Goal: Communication & Community: Share content

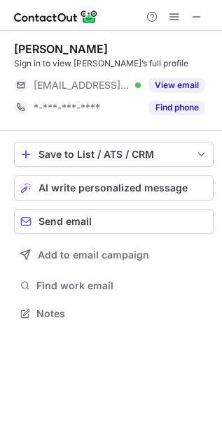
scroll to position [304, 222]
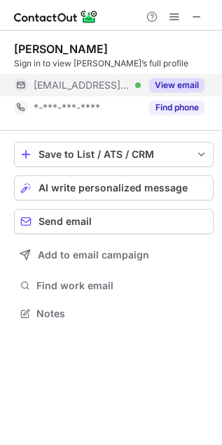
click at [172, 80] on button "View email" at bounding box center [176, 85] width 55 height 14
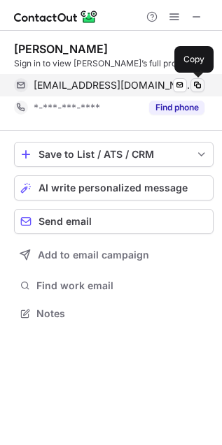
click at [194, 84] on span at bounding box center [196, 85] width 11 height 11
click at [197, 84] on span at bounding box center [196, 85] width 11 height 11
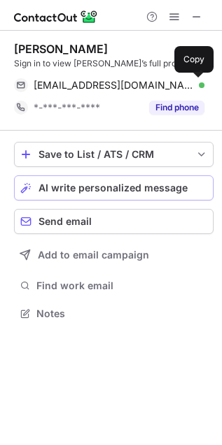
click at [53, 187] on span "AI write personalized message" at bounding box center [112, 187] width 149 height 11
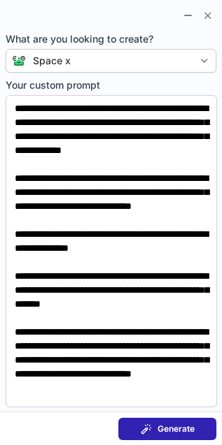
click at [148, 423] on span at bounding box center [145, 428] width 11 height 11
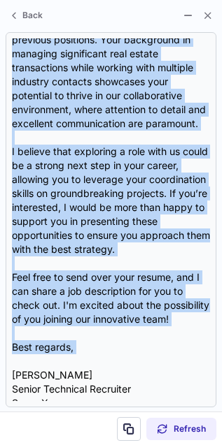
scroll to position [336, 0]
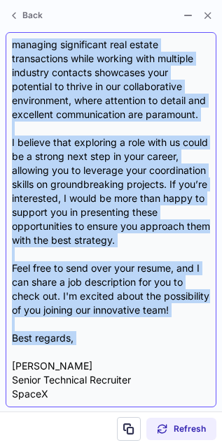
drag, startPoint x: 8, startPoint y: 96, endPoint x: 126, endPoint y: 348, distance: 278.3
click at [126, 348] on div "Subject: Exciting Opportunities at SpaceX Body: Hi Olivia, I hope this message …" at bounding box center [111, 219] width 210 height 375
copy div "Hi Olivia, I hope this message finds you well! I came across your profile and w…"
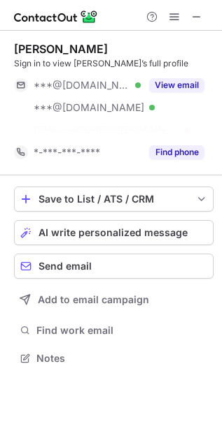
scroll to position [326, 222]
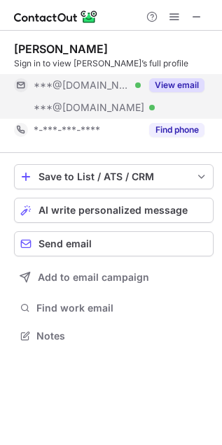
click at [152, 78] on button "View email" at bounding box center [176, 85] width 55 height 14
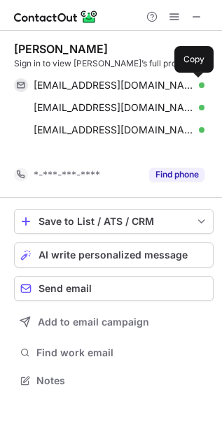
scroll to position [349, 222]
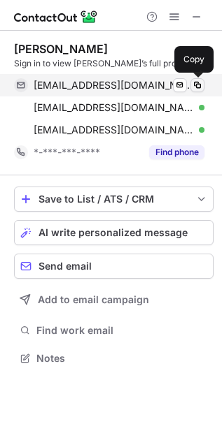
click at [200, 85] on span at bounding box center [196, 85] width 11 height 11
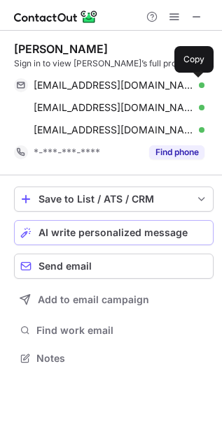
click at [93, 236] on span "AI write personalized message" at bounding box center [112, 232] width 149 height 11
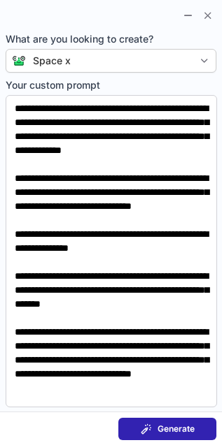
click at [152, 431] on div "Generate" at bounding box center [167, 428] width 54 height 11
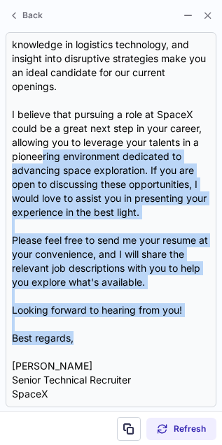
scroll to position [0, 0]
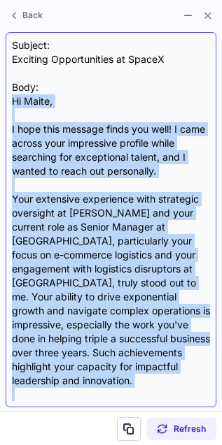
drag, startPoint x: 87, startPoint y: 337, endPoint x: 8, endPoint y: 103, distance: 247.3
click at [8, 103] on div "Subject: Exciting Opportunities at SpaceX Body: Hi Maite, I hope this message f…" at bounding box center [111, 219] width 210 height 375
copy div "Hi Maite, I hope this message finds you well! I came across your impressive pro…"
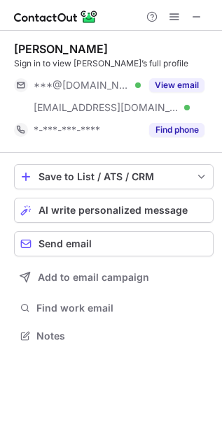
scroll to position [326, 222]
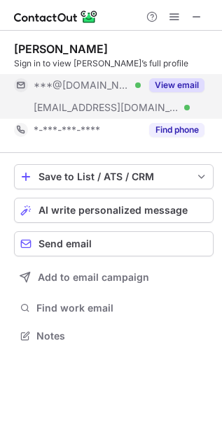
click at [166, 87] on button "View email" at bounding box center [176, 85] width 55 height 14
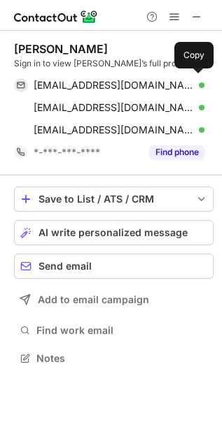
scroll to position [349, 222]
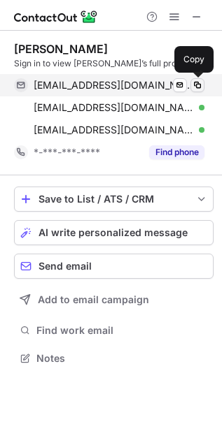
click at [197, 81] on span at bounding box center [196, 85] width 11 height 11
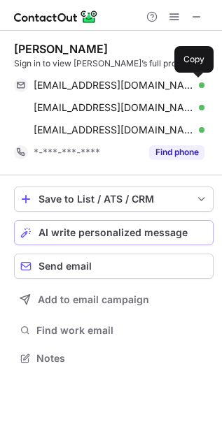
click at [74, 236] on span "AI write personalized message" at bounding box center [112, 232] width 149 height 11
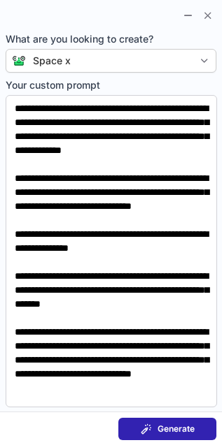
click at [179, 426] on span "Generate" at bounding box center [175, 428] width 37 height 11
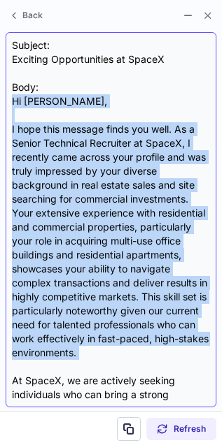
drag, startPoint x: 12, startPoint y: 100, endPoint x: 168, endPoint y: 385, distance: 324.9
click at [168, 385] on div "Subject: Exciting Opportunities at SpaceX Body: Hi Meg, I hope this message fin…" at bounding box center [111, 219] width 198 height 363
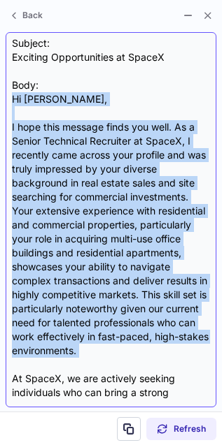
click at [197, 382] on div "Subject: Exciting Opportunities at SpaceX Body: Hi Meg, I hope this message fin…" at bounding box center [111, 219] width 198 height 363
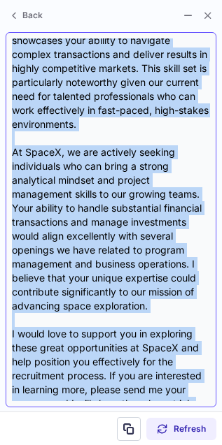
scroll to position [406, 0]
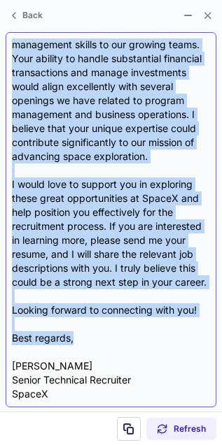
drag, startPoint x: 8, startPoint y: 99, endPoint x: 128, endPoint y: 343, distance: 272.2
click at [128, 343] on div "Subject: Exciting Opportunities at SpaceX Body: Hi Meg, I hope this message fin…" at bounding box center [111, 219] width 210 height 375
copy div "Hi Meg, I hope this message finds you well. As a Senior Technical Recruiter at …"
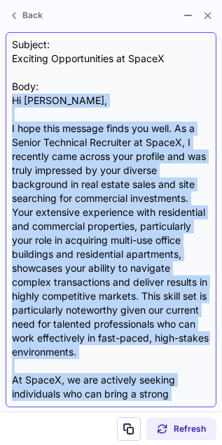
scroll to position [0, 0]
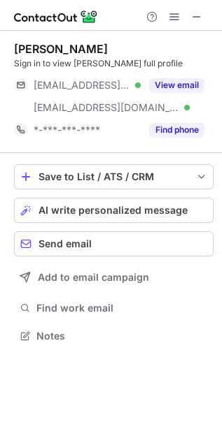
scroll to position [326, 222]
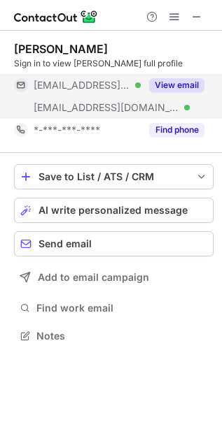
click at [201, 86] on button "View email" at bounding box center [176, 85] width 55 height 14
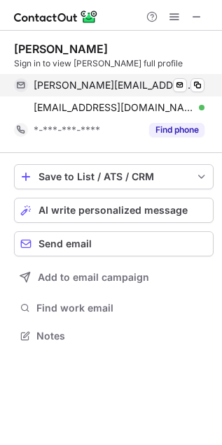
click at [204, 85] on div "vince@thebudas.com Verified Send email Copy" at bounding box center [109, 85] width 190 height 22
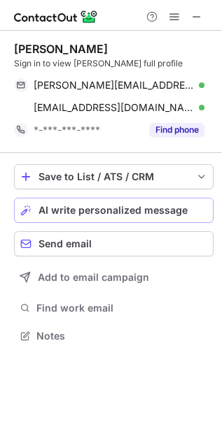
click at [58, 220] on button "AI write personalized message" at bounding box center [113, 210] width 199 height 25
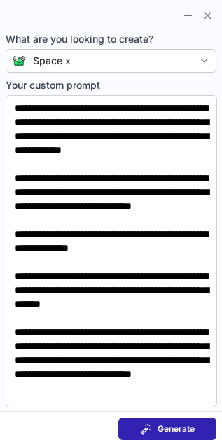
click at [180, 425] on span "Generate" at bounding box center [175, 428] width 37 height 11
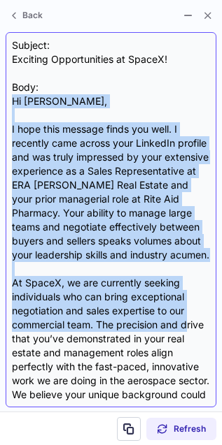
drag, startPoint x: 12, startPoint y: 99, endPoint x: 185, endPoint y: 347, distance: 302.0
click at [185, 347] on div "Subject: Exciting Opportunities at SpaceX! Body: Hi Vincent, I hope this messag…" at bounding box center [111, 219] width 198 height 363
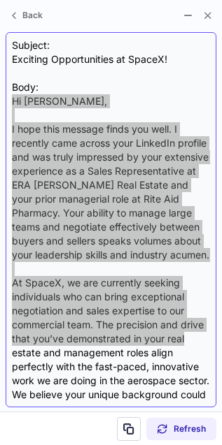
scroll to position [336, 0]
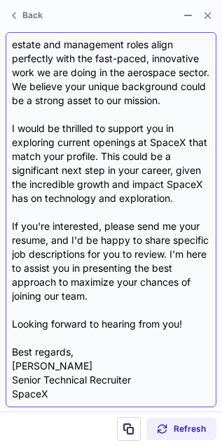
click at [176, 345] on div "Subject: Exciting Opportunities at SpaceX! Body: Hi Vincent, I hope this messag…" at bounding box center [111, 219] width 198 height 363
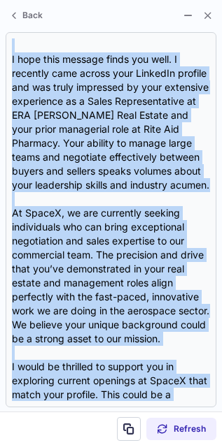
scroll to position [0, 0]
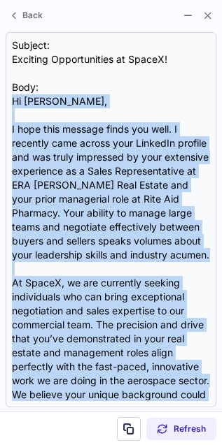
drag, startPoint x: 78, startPoint y: 354, endPoint x: -1, endPoint y: 98, distance: 267.9
click at [0, 98] on html "Vincent Buda Sign in to view Vincent’s full profile vince@thebudas.com Verified…" at bounding box center [111, 222] width 222 height 445
copy div "Hi Vincent, I hope this message finds you well. I recently came across your Lin…"
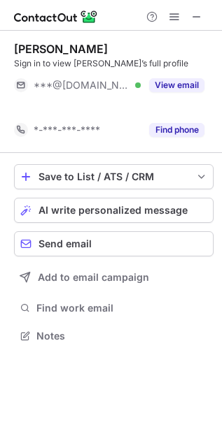
scroll to position [304, 222]
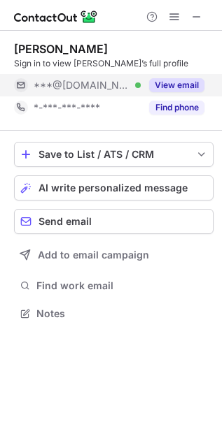
click at [166, 86] on button "View email" at bounding box center [176, 85] width 55 height 14
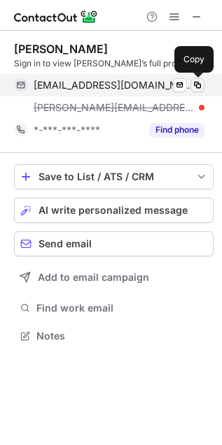
scroll to position [326, 222]
click at [199, 84] on span at bounding box center [196, 85] width 11 height 11
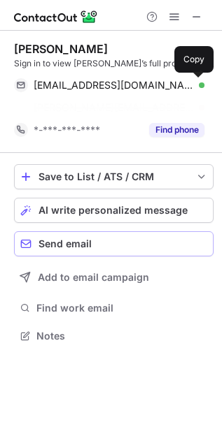
scroll to position [304, 222]
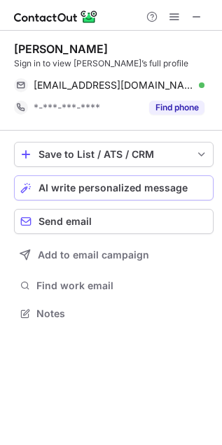
click at [79, 197] on button "AI write personalized message" at bounding box center [113, 187] width 199 height 25
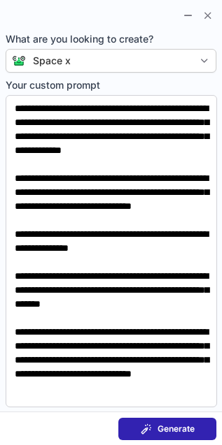
click at [150, 433] on span at bounding box center [145, 428] width 11 height 11
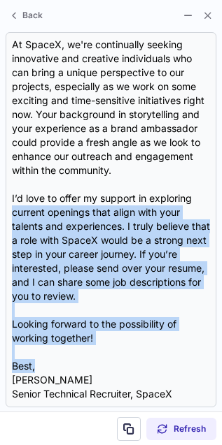
scroll to position [0, 0]
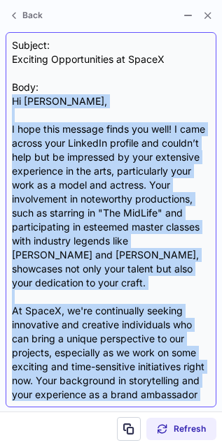
drag, startPoint x: 60, startPoint y: 361, endPoint x: 9, endPoint y: 101, distance: 264.2
click at [9, 101] on div "Subject: Exciting Opportunities at SpaceX Body: Hi [PERSON_NAME], I hope this m…" at bounding box center [111, 219] width 210 height 375
copy div "Lo Ipsumd, S amet cons adipisc elits doe temp! I utla etdolo magn AliquaEn admi…"
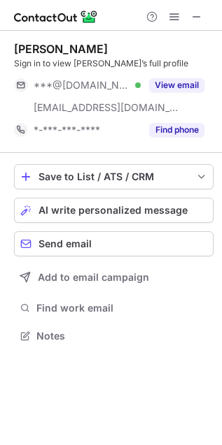
scroll to position [326, 222]
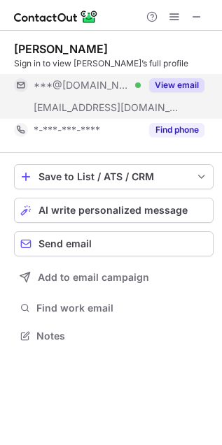
click at [176, 82] on button "View email" at bounding box center [176, 85] width 55 height 14
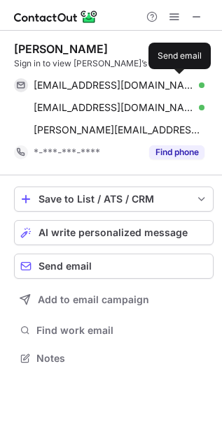
scroll to position [349, 222]
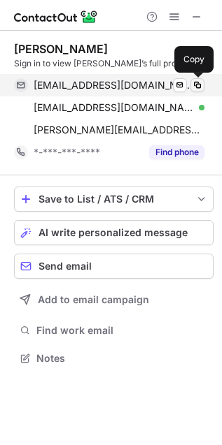
click at [199, 86] on span at bounding box center [196, 85] width 11 height 11
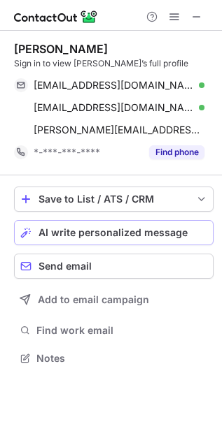
click at [89, 236] on span "AI write personalized message" at bounding box center [112, 232] width 149 height 11
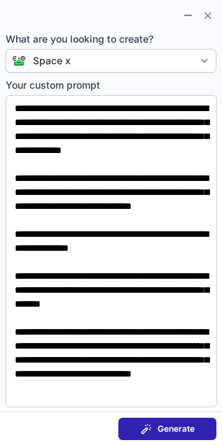
click at [163, 433] on span "Generate" at bounding box center [175, 428] width 37 height 11
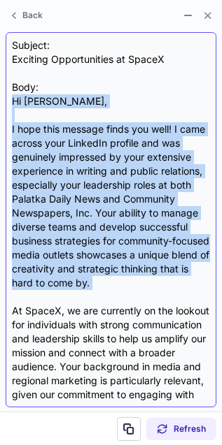
drag, startPoint x: 12, startPoint y: 98, endPoint x: 204, endPoint y: 311, distance: 287.0
click at [204, 311] on div "Subject: Exciting Opportunities at SpaceX Body: Hi Michael, I hope this message…" at bounding box center [111, 219] width 198 height 363
click at [140, 226] on div "Subject: Exciting Opportunities at SpaceX Body: Hi Michael, I hope this message…" at bounding box center [111, 219] width 198 height 363
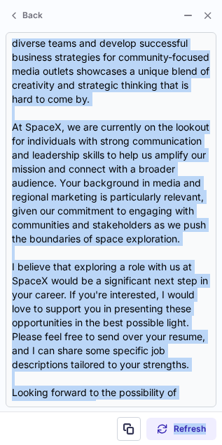
scroll to position [336, 0]
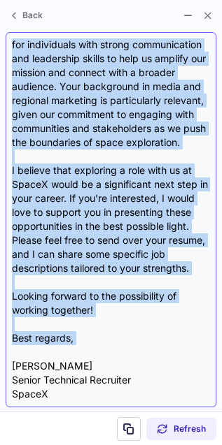
drag, startPoint x: 11, startPoint y: 99, endPoint x: 142, endPoint y: 348, distance: 281.0
click at [142, 348] on div "Subject: Exciting Opportunities at SpaceX Body: Hi Michael, I hope this message…" at bounding box center [111, 219] width 198 height 363
copy div "Hi Michael, I hope this message finds you well! I came across your LinkedIn pro…"
click at [24, 203] on div "Subject: Exciting Opportunities at SpaceX Body: Hi Michael, I hope this message…" at bounding box center [111, 219] width 198 height 363
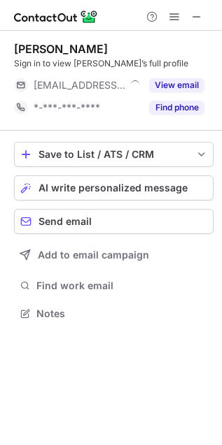
scroll to position [304, 222]
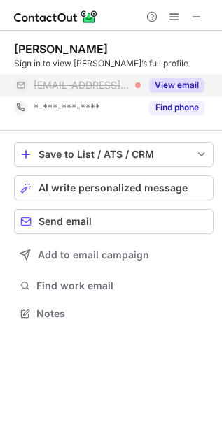
click at [166, 84] on button "View email" at bounding box center [176, 85] width 55 height 14
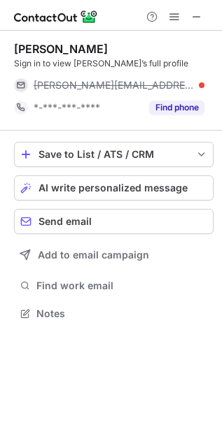
click at [198, 84] on div at bounding box center [201, 85] width 6 height 6
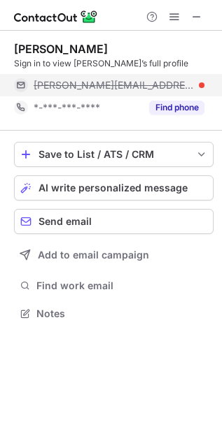
click at [186, 85] on div "[PERSON_NAME][EMAIL_ADDRESS][PERSON_NAME][DOMAIN_NAME]" at bounding box center [119, 85] width 171 height 13
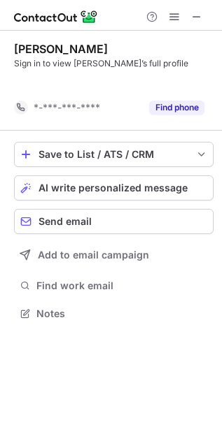
scroll to position [6, 7]
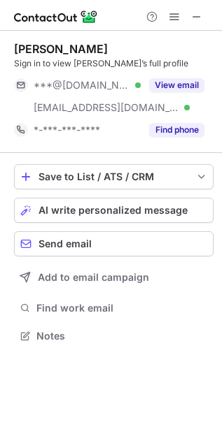
scroll to position [326, 222]
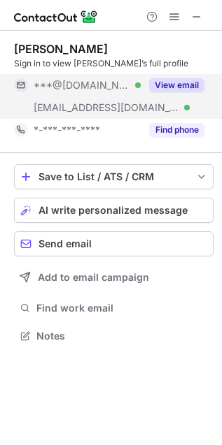
click at [182, 84] on button "View email" at bounding box center [176, 85] width 55 height 14
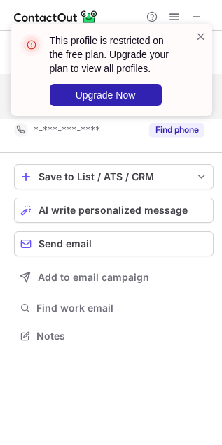
click at [199, 33] on span at bounding box center [200, 36] width 11 height 14
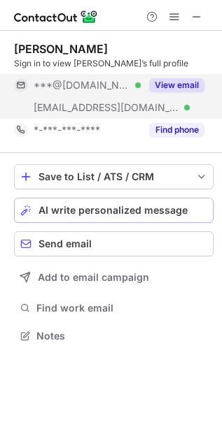
click at [92, 211] on span "AI write personalized message" at bounding box center [112, 210] width 149 height 11
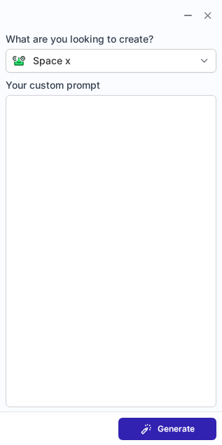
type textarea "**********"
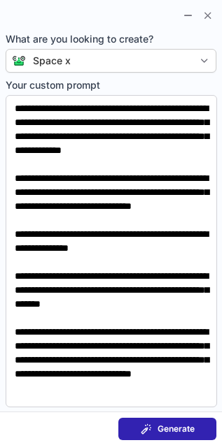
click at [163, 426] on span "Generate" at bounding box center [175, 428] width 37 height 11
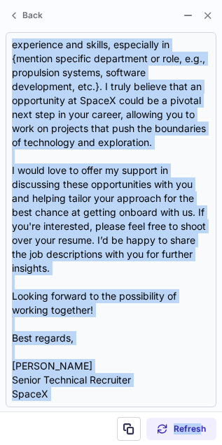
scroll to position [336, 0]
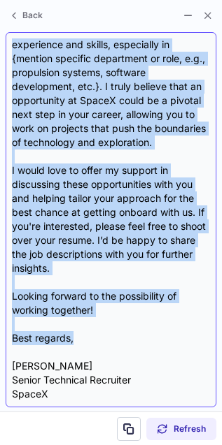
drag, startPoint x: 6, startPoint y: 99, endPoint x: 135, endPoint y: 336, distance: 269.9
click at [135, 336] on div "Subject: Exciting Opportunity to Join SpaceX Body: Hi Julie, I hope this messag…" at bounding box center [111, 219] width 210 height 375
copy div "Hi Julie, I hope this message finds you well! My name is Walker Smith, and I’m …"
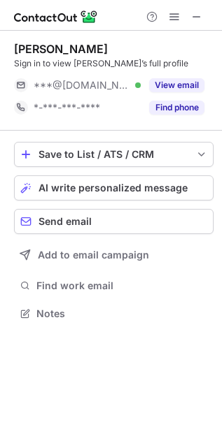
scroll to position [304, 222]
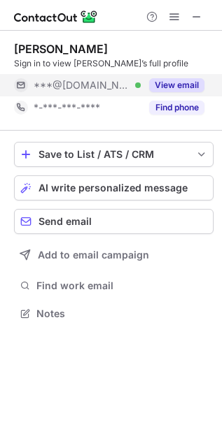
click at [163, 80] on button "View email" at bounding box center [176, 85] width 55 height 14
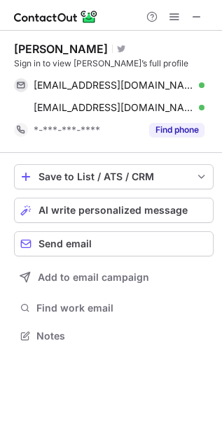
scroll to position [326, 222]
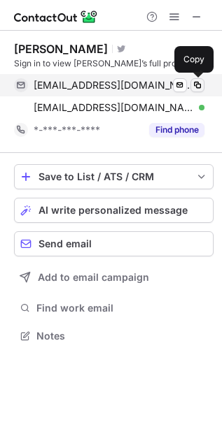
click at [200, 88] on span at bounding box center [196, 85] width 11 height 11
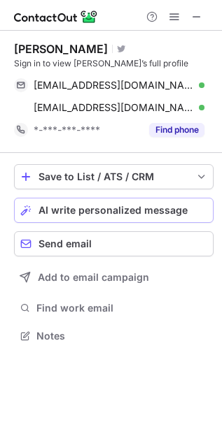
click at [124, 205] on span "AI write personalized message" at bounding box center [112, 210] width 149 height 11
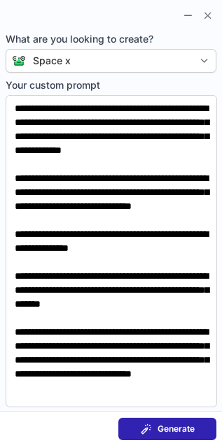
click at [154, 430] on div "Generate" at bounding box center [167, 428] width 54 height 11
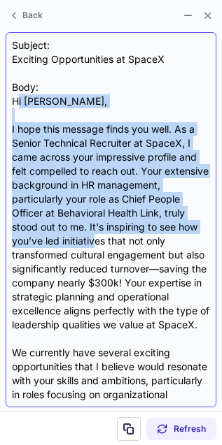
drag, startPoint x: 16, startPoint y: 99, endPoint x: 138, endPoint y: 239, distance: 185.7
click at [138, 239] on div "Subject: Exciting Opportunities at SpaceX Body: Hi Elaine, I hope this message …" at bounding box center [111, 219] width 198 height 363
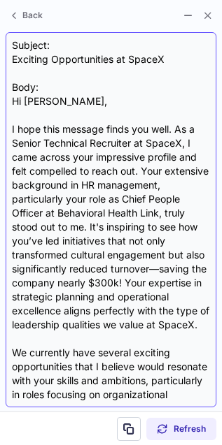
click at [156, 245] on div "Subject: Exciting Opportunities at SpaceX Body: Hi Elaine, I hope this message …" at bounding box center [111, 219] width 198 height 363
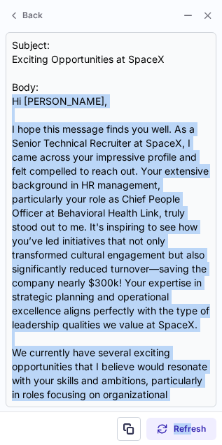
scroll to position [420, 0]
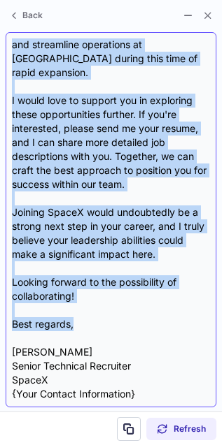
drag, startPoint x: 11, startPoint y: 101, endPoint x: 95, endPoint y: 325, distance: 238.8
click at [95, 325] on div "Subject: Exciting Opportunities at SpaceX Body: Hi Elaine, I hope this message …" at bounding box center [111, 219] width 198 height 363
copy div "Hi Elaine, I hope this message finds you well. As a Senior Technical Recruiter …"
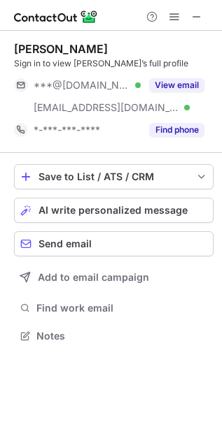
scroll to position [326, 222]
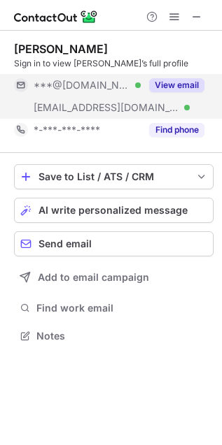
click at [170, 75] on div "View email" at bounding box center [172, 85] width 64 height 22
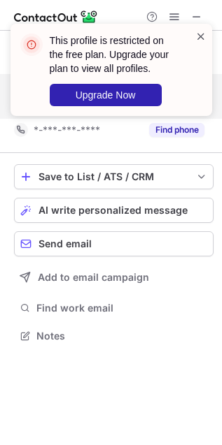
click at [203, 33] on span at bounding box center [200, 36] width 11 height 14
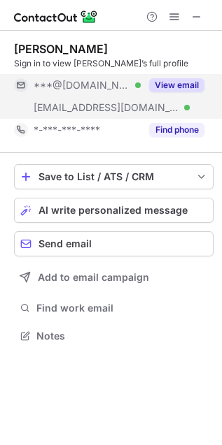
click at [203, 33] on span at bounding box center [200, 36] width 11 height 14
click at [182, 78] on button "View email" at bounding box center [176, 85] width 55 height 14
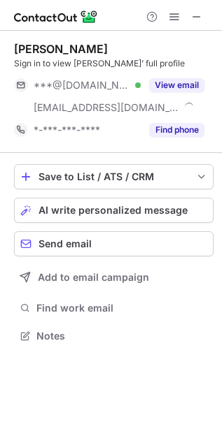
scroll to position [326, 222]
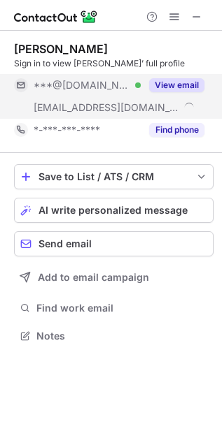
click at [190, 87] on button "View email" at bounding box center [176, 85] width 55 height 14
click at [184, 89] on button "View email" at bounding box center [176, 85] width 55 height 14
click at [173, 81] on button "View email" at bounding box center [176, 85] width 55 height 14
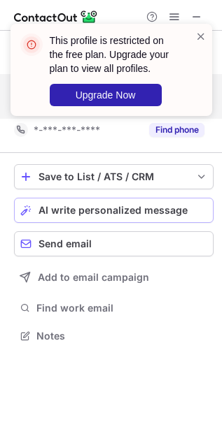
click at [53, 210] on span "AI write personalized message" at bounding box center [112, 210] width 149 height 11
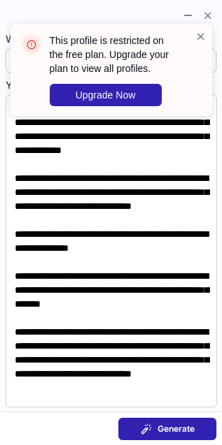
click at [171, 432] on span "Generate" at bounding box center [175, 428] width 37 height 11
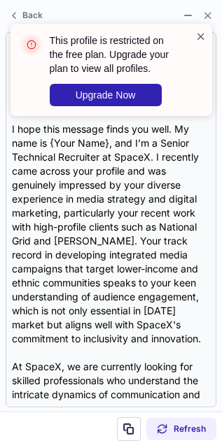
click at [196, 32] on span at bounding box center [200, 36] width 11 height 14
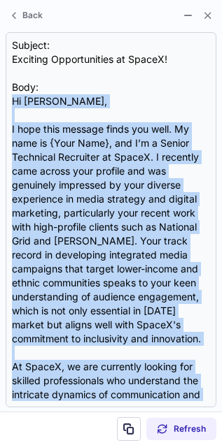
scroll to position [392, 0]
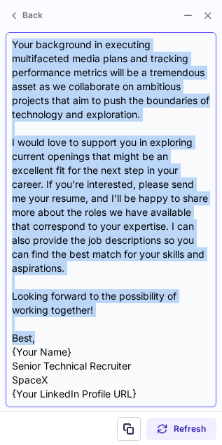
drag, startPoint x: 7, startPoint y: 103, endPoint x: 56, endPoint y: 333, distance: 235.1
click at [56, 333] on div "Subject: Exciting Opportunities at SpaceX! Body: Hi James, I hope this message …" at bounding box center [111, 219] width 210 height 375
copy div "Hi James, I hope this message finds you well. My name is {Your Name}, and I’m a…"
click at [56, 333] on div "Subject: Exciting Opportunities at SpaceX! Body: Hi James, I hope this message …" at bounding box center [111, 219] width 198 height 363
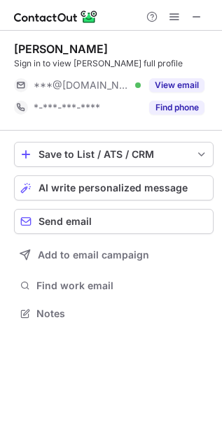
scroll to position [304, 222]
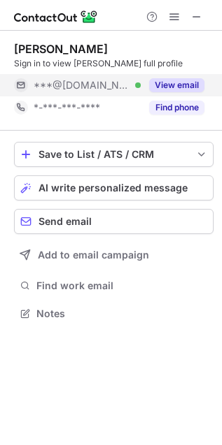
click at [165, 87] on button "View email" at bounding box center [176, 85] width 55 height 14
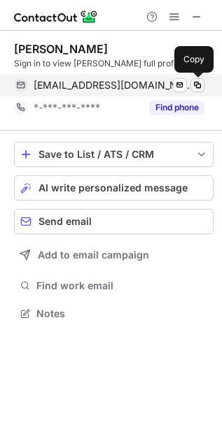
click at [194, 87] on span at bounding box center [196, 85] width 11 height 11
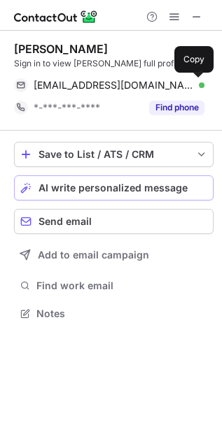
click at [64, 189] on span "AI write personalized message" at bounding box center [112, 187] width 149 height 11
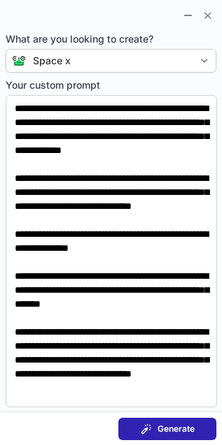
click at [177, 430] on span "Generate" at bounding box center [175, 428] width 37 height 11
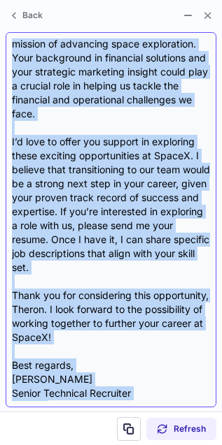
scroll to position [350, 0]
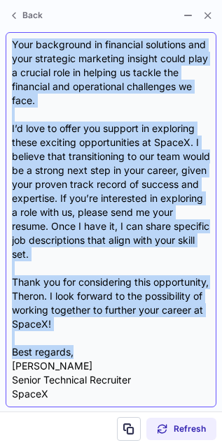
drag, startPoint x: 10, startPoint y: 99, endPoint x: 128, endPoint y: 353, distance: 279.5
click at [128, 353] on div "Subject: Exciting Opportunities at SpaceX Body: Hi Theron, I hope this message …" at bounding box center [111, 219] width 210 height 375
copy div "Hi Theron, I hope this message finds you well! I recently came across your impr…"
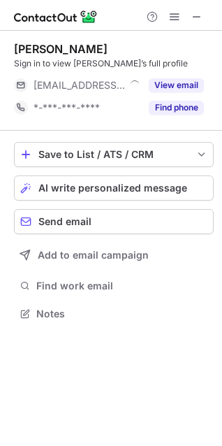
scroll to position [304, 222]
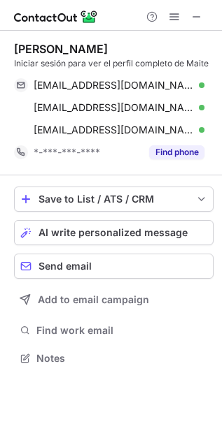
scroll to position [349, 222]
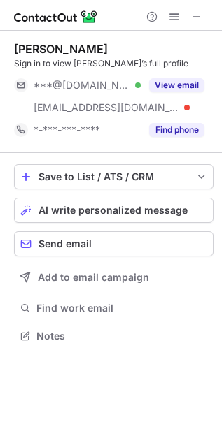
scroll to position [326, 222]
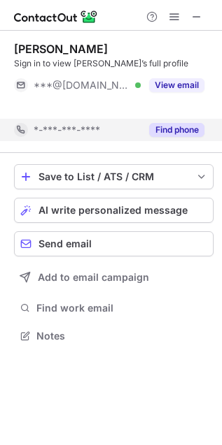
click at [187, 89] on button "View email" at bounding box center [176, 85] width 55 height 14
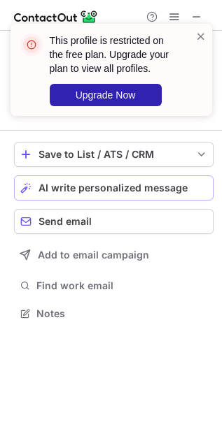
click at [66, 194] on button "AI write personalized message" at bounding box center [113, 187] width 199 height 25
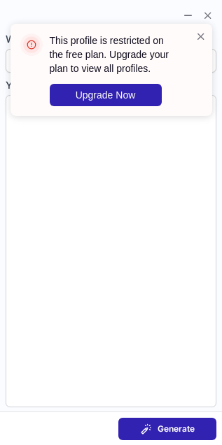
type textarea "**********"
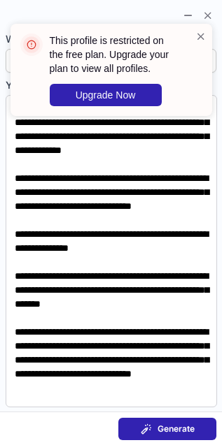
click at [157, 428] on span "Generate" at bounding box center [175, 428] width 37 height 11
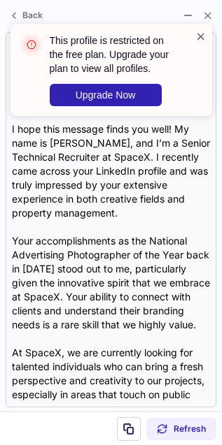
click at [198, 36] on span at bounding box center [200, 36] width 11 height 14
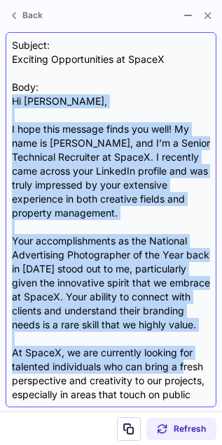
drag, startPoint x: 8, startPoint y: 98, endPoint x: 185, endPoint y: 382, distance: 335.3
click at [185, 382] on div "Subject: Exciting Opportunities at SpaceX Body: Hi Kathryn, I hope this message…" at bounding box center [111, 219] width 210 height 375
click at [166, 294] on div "Subject: Exciting Opportunities at SpaceX Body: Hi Kathryn, I hope this message…" at bounding box center [111, 219] width 198 height 363
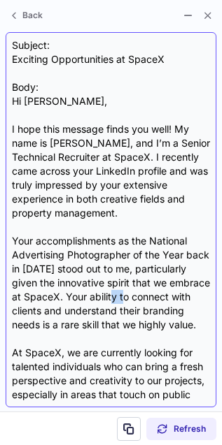
click at [166, 294] on div "Subject: Exciting Opportunities at SpaceX Body: Hi Kathryn, I hope this message…" at bounding box center [111, 219] width 198 height 363
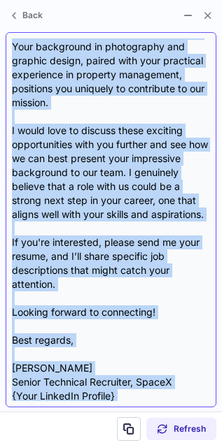
scroll to position [420, 0]
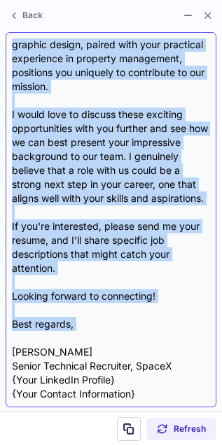
drag, startPoint x: 8, startPoint y: 99, endPoint x: 154, endPoint y: 333, distance: 275.9
click at [154, 333] on div "Subject: Exciting Opportunities at SpaceX Body: Hi Kathryn, I hope this message…" at bounding box center [111, 219] width 210 height 375
copy div "Hi Kathryn, I hope this message finds you well! My name is Walker Smith, and I’…"
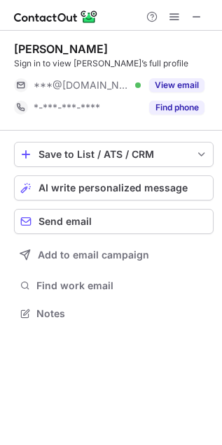
scroll to position [304, 222]
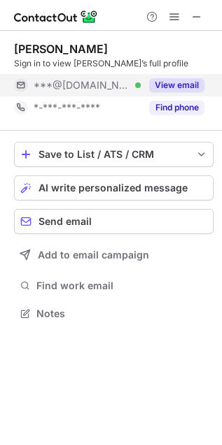
click at [184, 84] on button "View email" at bounding box center [176, 85] width 55 height 14
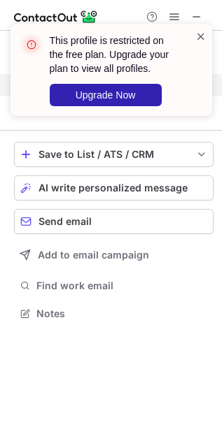
click at [203, 35] on span at bounding box center [200, 36] width 11 height 14
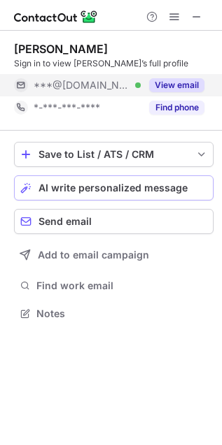
click at [37, 182] on button "AI write personalized message" at bounding box center [113, 187] width 199 height 25
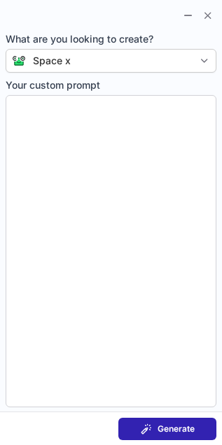
type textarea "**********"
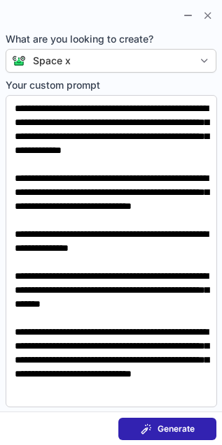
click at [182, 424] on span "Generate" at bounding box center [175, 428] width 37 height 11
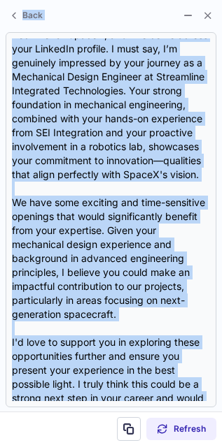
scroll to position [0, 0]
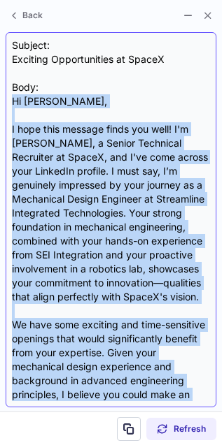
drag, startPoint x: 80, startPoint y: 352, endPoint x: 8, endPoint y: 102, distance: 259.7
click at [8, 102] on div "Subject: Exciting Opportunities at SpaceX Body: Hi Kyle, I hope this message fi…" at bounding box center [111, 219] width 210 height 375
copy div "Hi Kyle, I hope this message finds you well! I'm Walker Smith, a Senior Technic…"
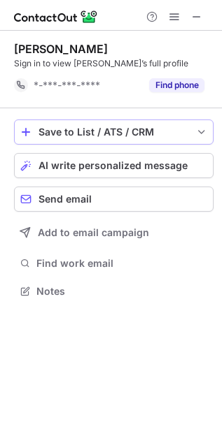
scroll to position [6, 7]
click at [50, 175] on button "AI write personalized message" at bounding box center [113, 165] width 199 height 25
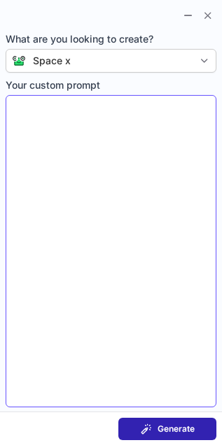
type textarea "**********"
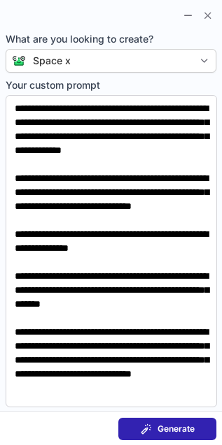
click at [194, 419] on button "Generate" at bounding box center [167, 429] width 98 height 22
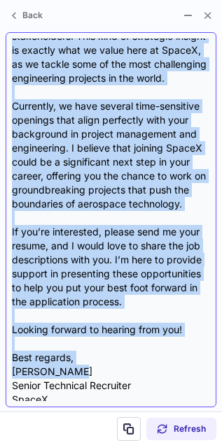
scroll to position [364, 0]
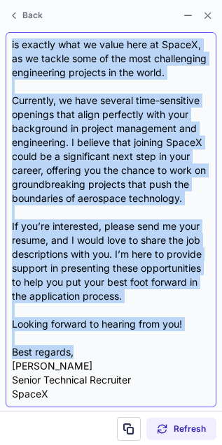
drag, startPoint x: 12, startPoint y: 100, endPoint x: 94, endPoint y: 352, distance: 264.7
click at [94, 352] on div "Subject: Exciting Opportunities at SpaceX Body: Hi [PERSON_NAME], I hope this m…" at bounding box center [111, 219] width 198 height 363
copy div "Lo Ipsumdo, S amet cons adipisc elits doe temp! In utla et Dolore Magna, ali E’…"
click at [89, 326] on div "Subject: Exciting Opportunities at SpaceX Body: Hi [PERSON_NAME], I hope this m…" at bounding box center [111, 219] width 198 height 363
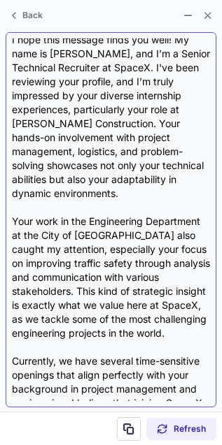
scroll to position [0, 0]
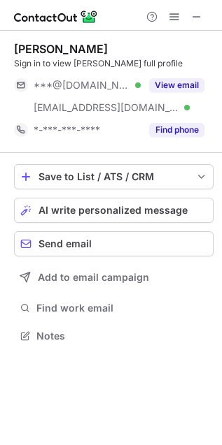
scroll to position [326, 222]
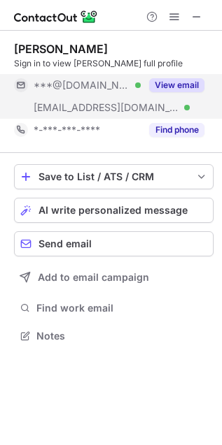
click at [161, 85] on button "View email" at bounding box center [176, 85] width 55 height 14
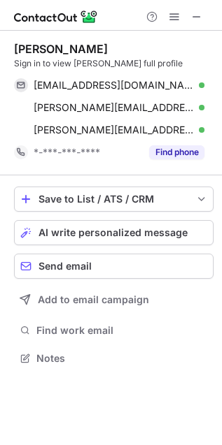
scroll to position [349, 222]
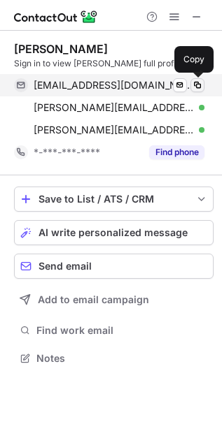
click at [201, 85] on span at bounding box center [196, 85] width 11 height 11
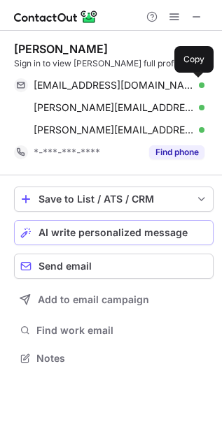
click at [44, 231] on span "AI write personalized message" at bounding box center [112, 232] width 149 height 11
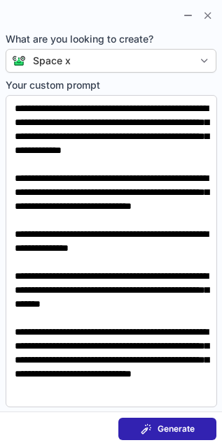
click at [178, 419] on button "Generate" at bounding box center [167, 429] width 98 height 22
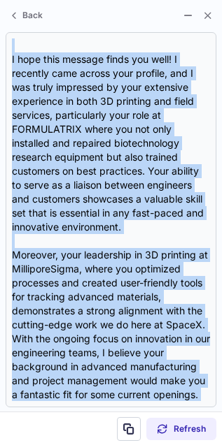
scroll to position [406, 0]
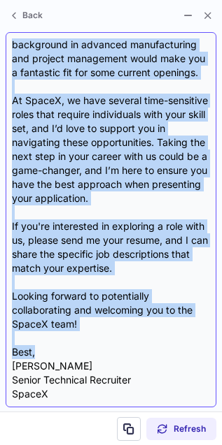
drag, startPoint x: 12, startPoint y: 99, endPoint x: 74, endPoint y: 354, distance: 263.2
click at [74, 354] on div "Subject: Exciting Opportunities at SpaceX Body: Hi Edmond, I hope this message …" at bounding box center [111, 219] width 198 height 363
copy div "Hi Edmond, I hope this message finds you well! I recently came across your prof…"
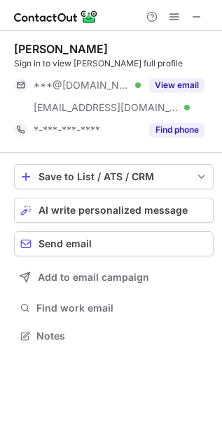
scroll to position [326, 222]
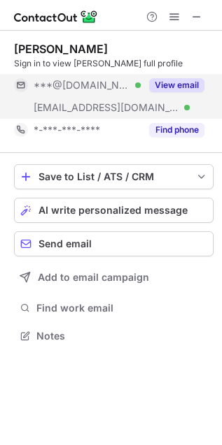
click at [194, 89] on button "View email" at bounding box center [176, 85] width 55 height 14
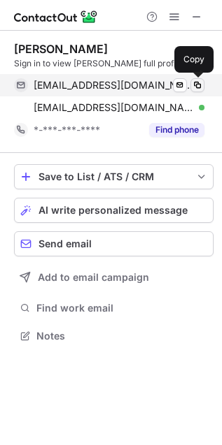
click at [194, 89] on span at bounding box center [196, 85] width 11 height 11
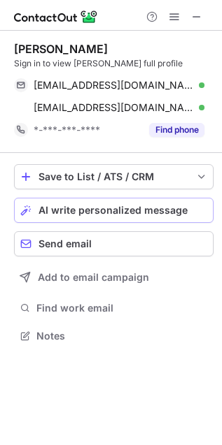
click at [70, 215] on span "AI write personalized message" at bounding box center [112, 210] width 149 height 11
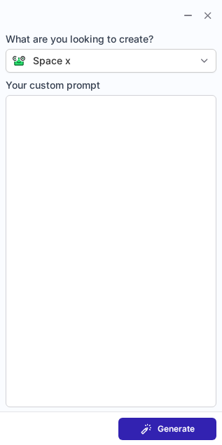
type textarea "**********"
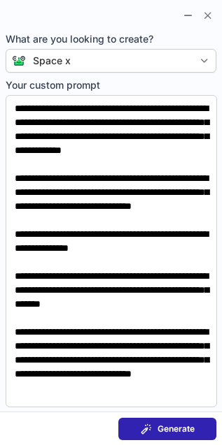
click at [168, 428] on span "Generate" at bounding box center [175, 428] width 37 height 11
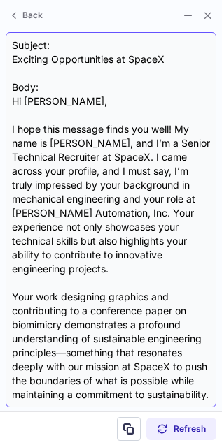
click at [8, 98] on div "Subject: Exciting Opportunities at SpaceX Body: Hi Lorenzo, I hope this message…" at bounding box center [111, 219] width 210 height 375
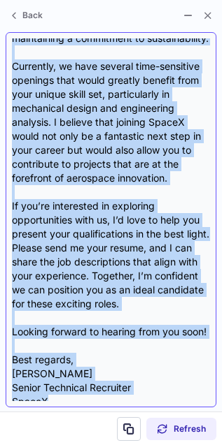
scroll to position [392, 0]
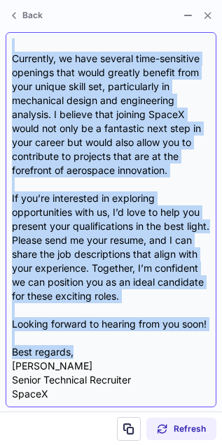
drag, startPoint x: 8, startPoint y: 98, endPoint x: 89, endPoint y: 348, distance: 262.8
click at [89, 348] on div "Subject: Exciting Opportunities at SpaceX Body: Hi Lorenzo, I hope this message…" at bounding box center [111, 219] width 210 height 375
copy div "Hi Lorenzo, I hope this message finds you well! My name is Walker Smith, and I’…"
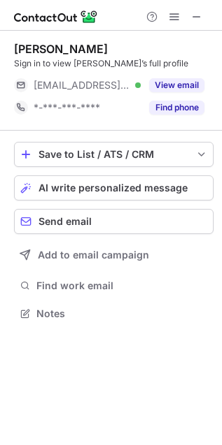
scroll to position [304, 222]
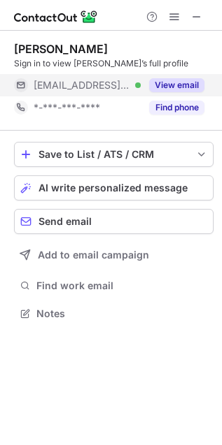
click at [179, 89] on button "View email" at bounding box center [176, 85] width 55 height 14
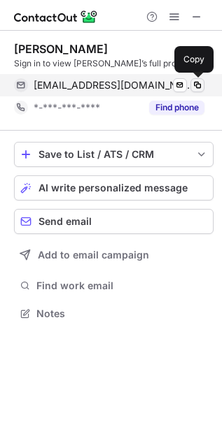
click at [190, 82] on button at bounding box center [197, 85] width 14 height 14
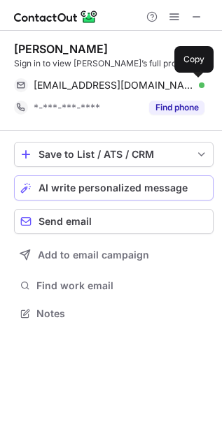
click at [71, 190] on span "AI write personalized message" at bounding box center [112, 187] width 149 height 11
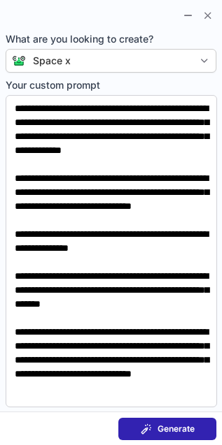
click at [140, 433] on span at bounding box center [145, 428] width 11 height 11
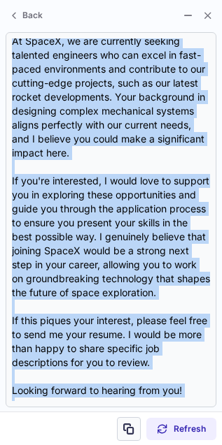
scroll to position [322, 0]
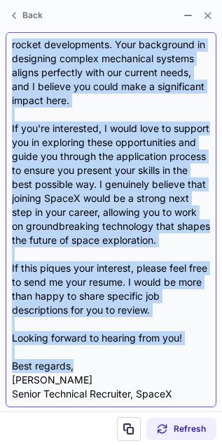
drag, startPoint x: 5, startPoint y: 102, endPoint x: 96, endPoint y: 370, distance: 283.5
click at [96, 370] on div "Subject: Exciting Opportunities at SpaceX Body: Hi Jim, I hope this message fin…" at bounding box center [111, 219] width 210 height 375
copy div "Hi Jim, I hope this message finds you well! I recently came across your profile…"
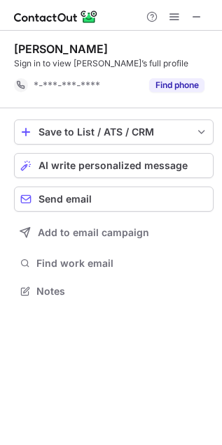
scroll to position [6, 7]
click at [89, 166] on span "AI write personalized message" at bounding box center [112, 165] width 149 height 11
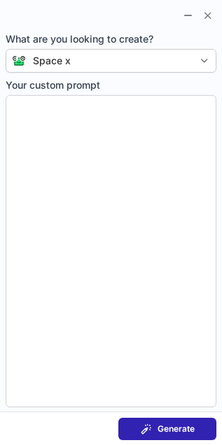
type textarea "**********"
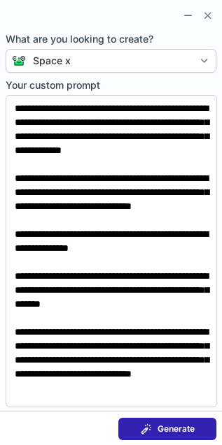
click at [180, 423] on span "Generate" at bounding box center [175, 428] width 37 height 11
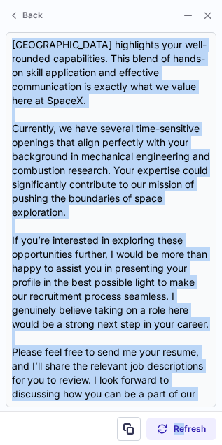
scroll to position [420, 0]
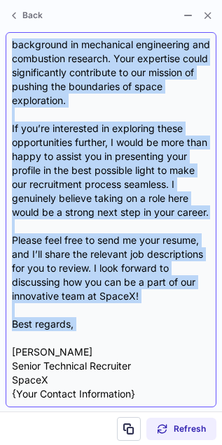
drag, startPoint x: 5, startPoint y: 96, endPoint x: 129, endPoint y: 336, distance: 270.7
click at [129, 336] on div "Subject: Exciting Opportunities at SpaceX Body: Hi Ian, I hope this message fin…" at bounding box center [111, 219] width 210 height 375
copy div "Hi Ian, I hope this message finds you well! My name is Walker Smith, and I'm a …"
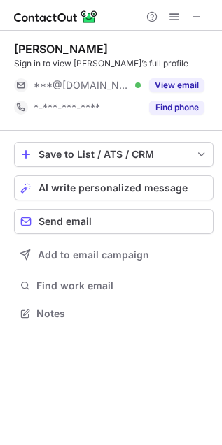
scroll to position [304, 222]
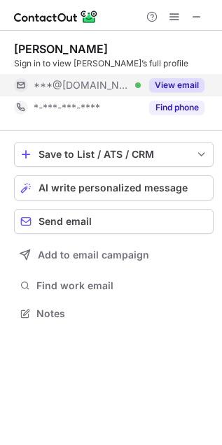
click at [194, 85] on button "View email" at bounding box center [176, 85] width 55 height 14
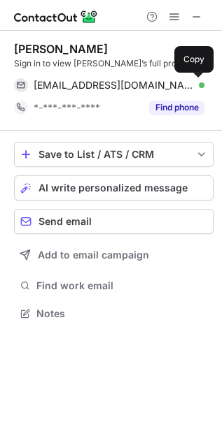
click at [194, 85] on span at bounding box center [196, 85] width 11 height 11
click at [48, 189] on span "AI write personalized message" at bounding box center [112, 187] width 149 height 11
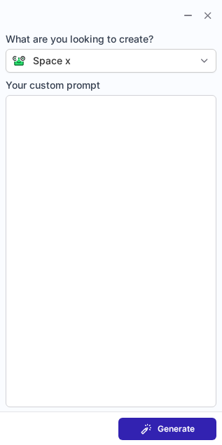
type textarea "**********"
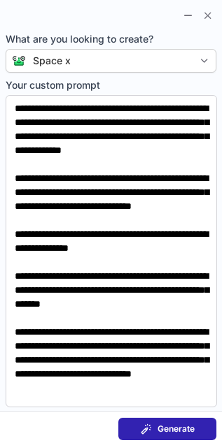
click at [140, 430] on span at bounding box center [145, 428] width 11 height 11
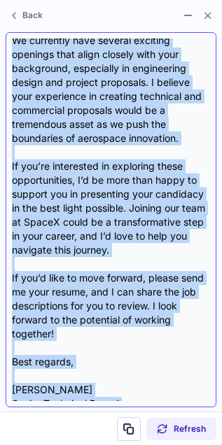
scroll to position [322, 0]
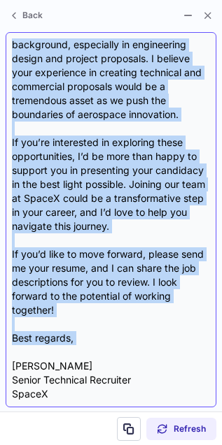
drag, startPoint x: 8, startPoint y: 96, endPoint x: 91, endPoint y: 350, distance: 267.4
click at [91, 350] on div "Subject: Exciting Opportunities at SpaceX Body: Hi Christopher, I hope this mes…" at bounding box center [111, 219] width 210 height 375
copy div "Hi Christopher, I hope this message finds you well! My name is Walker Smith, an…"
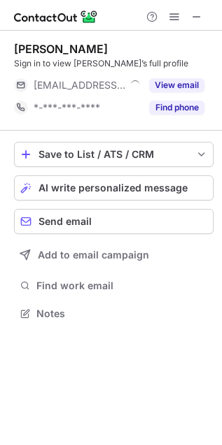
scroll to position [304, 222]
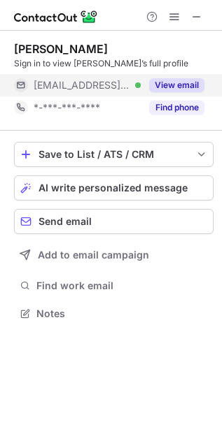
click at [168, 85] on button "View email" at bounding box center [176, 85] width 55 height 14
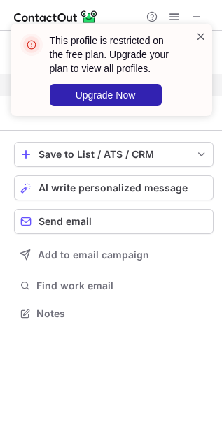
click at [201, 36] on span at bounding box center [200, 36] width 11 height 14
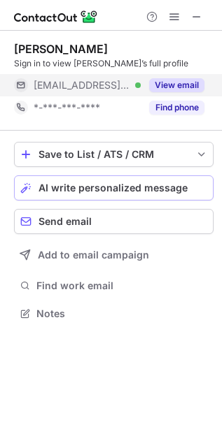
click at [110, 183] on span "AI write personalized message" at bounding box center [112, 187] width 149 height 11
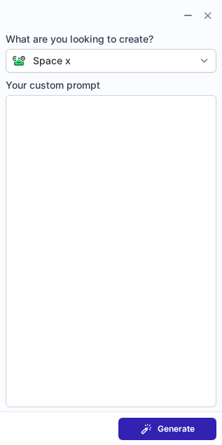
type textarea "**********"
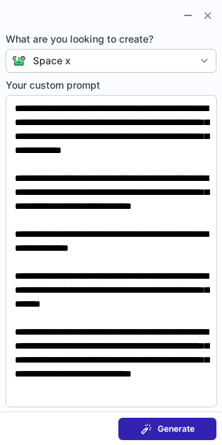
click at [172, 437] on button "Generate" at bounding box center [167, 429] width 98 height 22
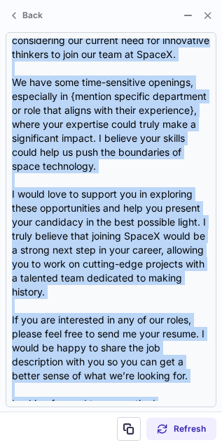
scroll to position [280, 0]
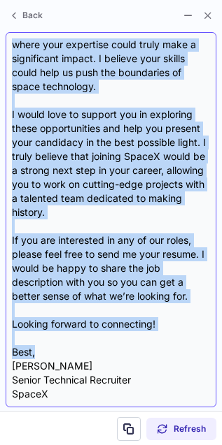
drag, startPoint x: 11, startPoint y: 99, endPoint x: 71, endPoint y: 354, distance: 261.4
click at [71, 354] on div "Subject: Exciting Opportunities at SpaceX Body: Hi Jason, I hope this message f…" at bounding box center [111, 219] width 198 height 363
copy div "Hi Jason, I hope this message finds you well. I came across your profile and wa…"
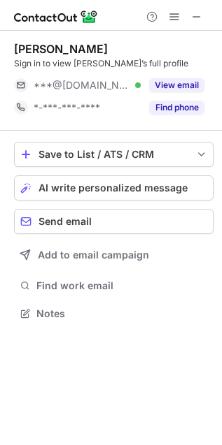
scroll to position [304, 222]
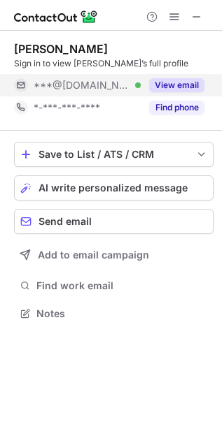
click at [187, 81] on button "View email" at bounding box center [176, 85] width 55 height 14
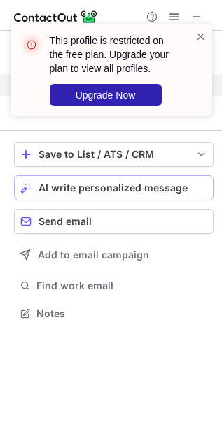
click at [151, 186] on span "AI write personalized message" at bounding box center [112, 187] width 149 height 11
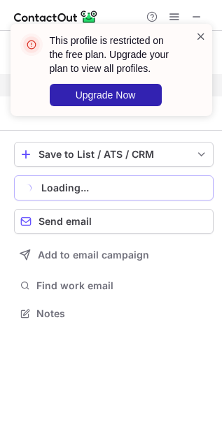
click at [198, 39] on span at bounding box center [200, 36] width 11 height 14
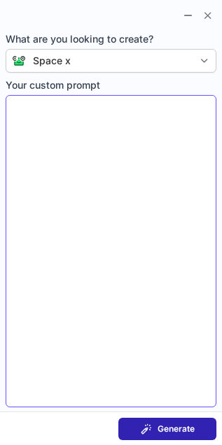
type textarea "**********"
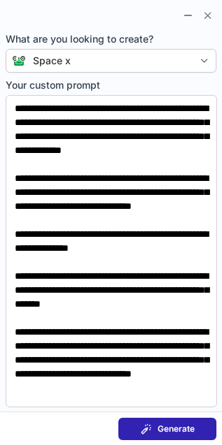
click at [157, 428] on span "Generate" at bounding box center [175, 428] width 37 height 11
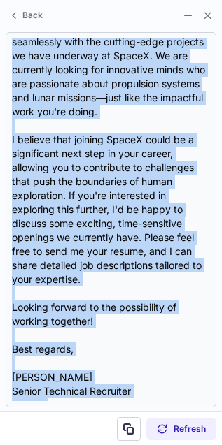
scroll to position [294, 0]
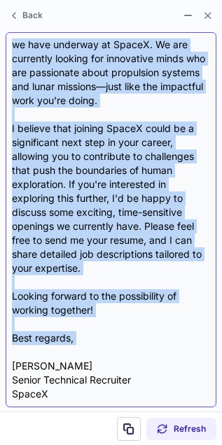
drag, startPoint x: 11, startPoint y: 98, endPoint x: 119, endPoint y: 348, distance: 272.6
click at [119, 348] on div "Subject: Exciting Opportunity at SpaceX Body: Hi [PERSON_NAME], I hope this mes…" at bounding box center [111, 219] width 198 height 363
copy div "Lo Ipsumd, S amet cons adipisc elits doe temp! I utlabore etdo magnaa enim admi…"
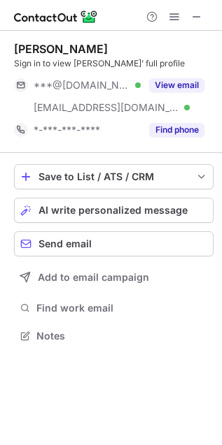
scroll to position [326, 222]
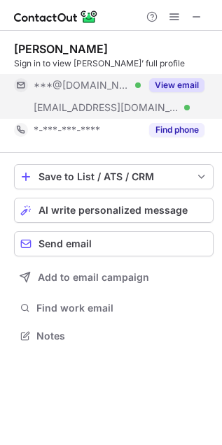
click at [190, 87] on button "View email" at bounding box center [176, 85] width 55 height 14
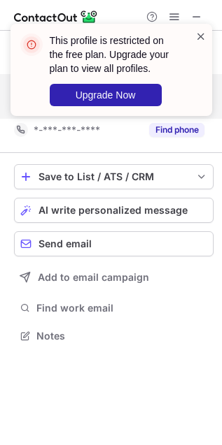
click at [200, 36] on span at bounding box center [200, 36] width 11 height 14
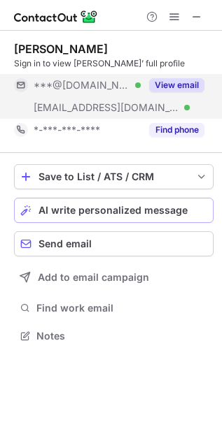
click at [43, 210] on span "AI write personalized message" at bounding box center [112, 210] width 149 height 11
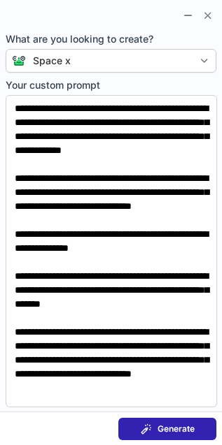
click at [161, 433] on span "Generate" at bounding box center [175, 428] width 37 height 11
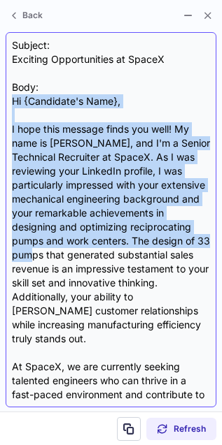
drag, startPoint x: 8, startPoint y: 100, endPoint x: 123, endPoint y: 253, distance: 191.2
click at [123, 253] on div "Subject: Exciting Opportunities at SpaceX Body: Hi {Candidate's Name}, I hope t…" at bounding box center [111, 219] width 210 height 375
click at [156, 240] on div "Subject: Exciting Opportunities at SpaceX Body: Hi {Candidate's Name}, I hope t…" at bounding box center [111, 219] width 198 height 363
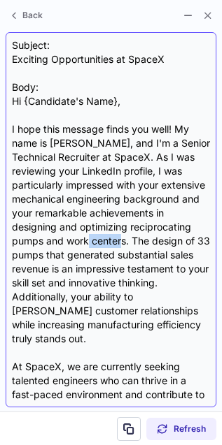
click at [156, 240] on div "Subject: Exciting Opportunities at SpaceX Body: Hi {Candidate's Name}, I hope t…" at bounding box center [111, 219] width 198 height 363
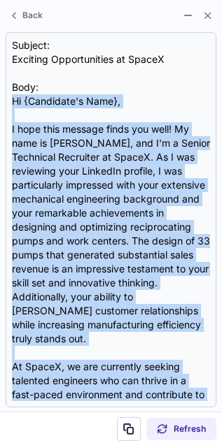
scroll to position [350, 0]
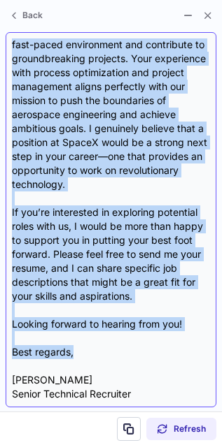
drag, startPoint x: 8, startPoint y: 99, endPoint x: 80, endPoint y: 342, distance: 254.3
click at [80, 342] on div "Subject: Exciting Opportunities at SpaceX Body: Hi {Candidate's Name}, I hope t…" at bounding box center [111, 219] width 210 height 375
copy div "Hi {Candidate's Name}, I hope this message finds you well! My name is Walker Sm…"
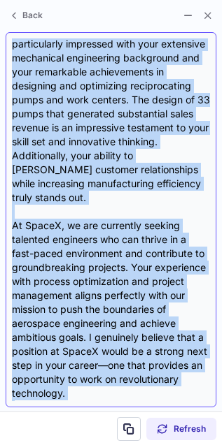
scroll to position [0, 0]
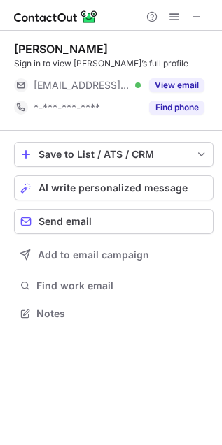
scroll to position [304, 222]
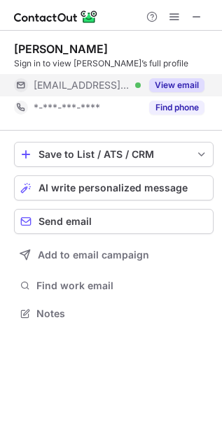
click at [192, 89] on button "View email" at bounding box center [176, 85] width 55 height 14
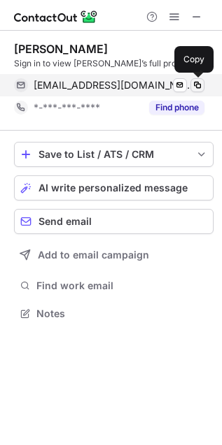
click at [196, 88] on span at bounding box center [196, 85] width 11 height 11
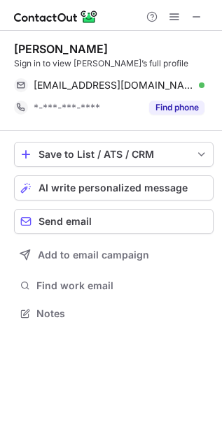
scroll to position [304, 222]
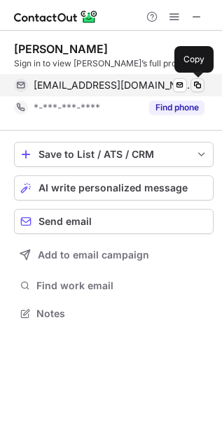
click at [200, 84] on span at bounding box center [196, 85] width 11 height 11
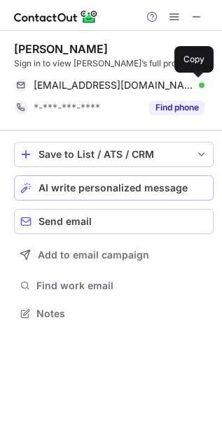
click at [87, 191] on span "AI write personalized message" at bounding box center [112, 187] width 149 height 11
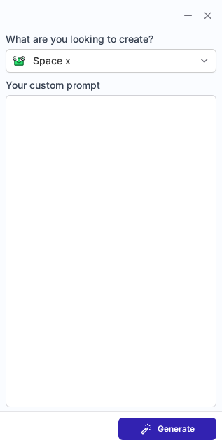
type textarea "**********"
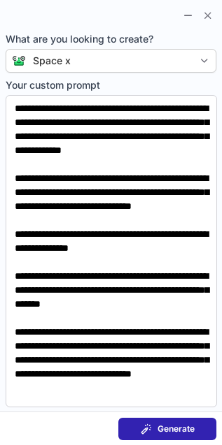
click at [166, 437] on button "Generate" at bounding box center [167, 429] width 98 height 22
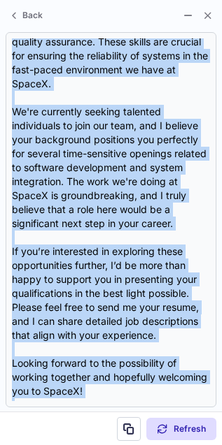
scroll to position [308, 0]
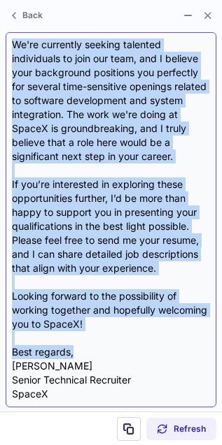
drag, startPoint x: 8, startPoint y: 102, endPoint x: 138, endPoint y: 350, distance: 279.7
click at [138, 350] on div "Subject: Exciting Opportunities at SpaceX Body: Hi John, I hope this message fi…" at bounding box center [111, 219] width 210 height 375
click at [138, 350] on div "Subject: Exciting Opportunities at SpaceX Body: Hi John, I hope this message fi…" at bounding box center [111, 219] width 198 height 363
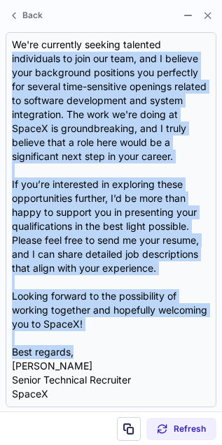
drag, startPoint x: 84, startPoint y: 351, endPoint x: -3, endPoint y: 57, distance: 306.2
click at [0, 57] on html "John Benson Sign in to view John’s full profile jbenson@impactnetworking.com Ve…" at bounding box center [111, 222] width 222 height 445
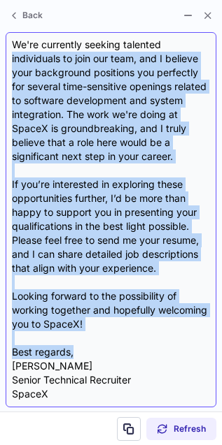
click at [65, 106] on div "Subject: Exciting Opportunities at SpaceX Body: Hi John, I hope this message fi…" at bounding box center [111, 219] width 198 height 363
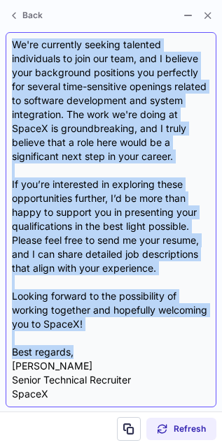
drag, startPoint x: 8, startPoint y: 98, endPoint x: 134, endPoint y: 354, distance: 285.0
click at [134, 354] on div "Subject: Exciting Opportunities at SpaceX Body: Hi John, I hope this message fi…" at bounding box center [111, 219] width 210 height 375
copy div "Hi John, I hope this message finds you well! I recently came across your profil…"
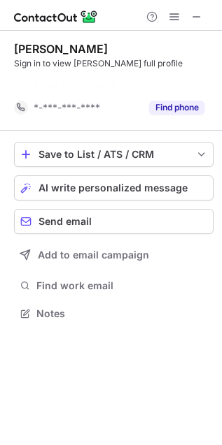
scroll to position [6, 7]
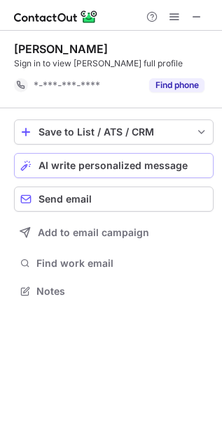
click at [105, 163] on span "AI write personalized message" at bounding box center [112, 165] width 149 height 11
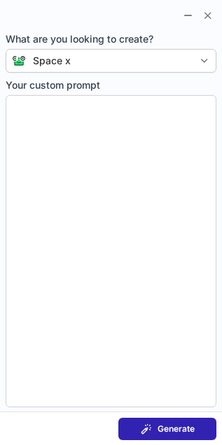
type textarea "**********"
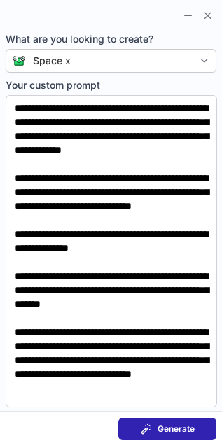
click at [187, 426] on span "Generate" at bounding box center [175, 428] width 37 height 11
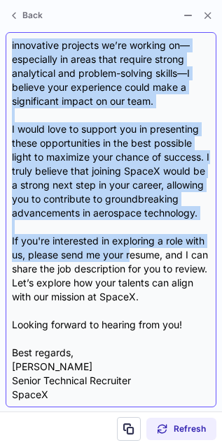
scroll to position [294, 0]
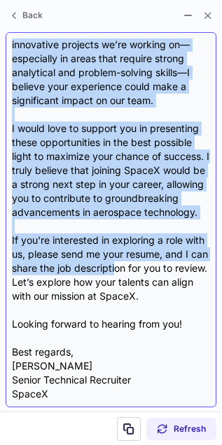
drag, startPoint x: 11, startPoint y: 100, endPoint x: 133, endPoint y: 270, distance: 209.3
click at [133, 270] on div "Subject: Exciting Opportunities at SpaceX Body: Hi Oliver, I hope this message …" at bounding box center [111, 219] width 198 height 363
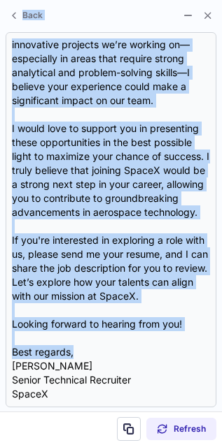
scroll to position [0, 0]
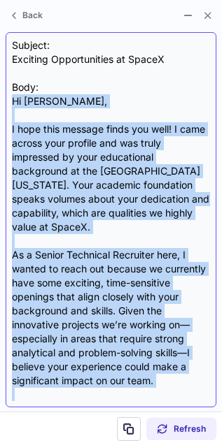
drag, startPoint x: 92, startPoint y: 347, endPoint x: 14, endPoint y: 100, distance: 259.3
click at [14, 100] on div "Subject: Exciting Opportunities at SpaceX Body: Hi Oliver, I hope this message …" at bounding box center [111, 219] width 198 height 363
copy div "Hi Oliver, I hope this message finds you well! I came across your profile and w…"
click at [14, 100] on div "Subject: Exciting Opportunities at SpaceX Body: Hi Oliver, I hope this message …" at bounding box center [111, 219] width 198 height 363
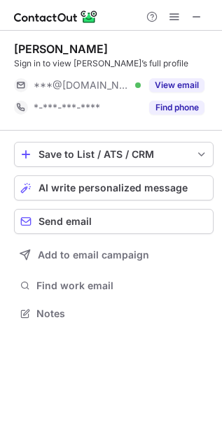
scroll to position [304, 222]
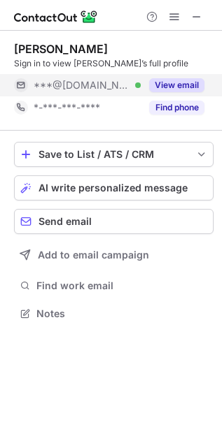
click at [157, 88] on button "View email" at bounding box center [176, 85] width 55 height 14
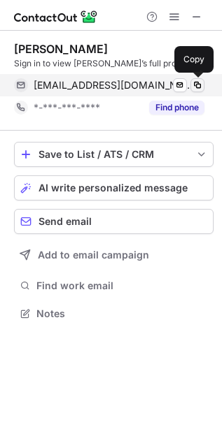
click at [196, 82] on span at bounding box center [196, 85] width 11 height 11
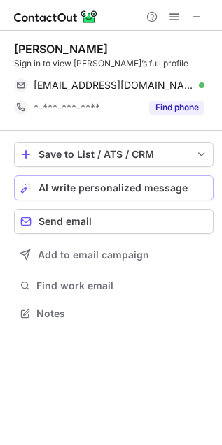
click at [87, 180] on button "AI write personalized message" at bounding box center [113, 187] width 199 height 25
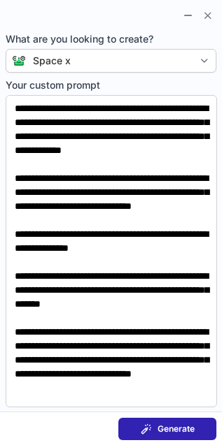
click at [171, 431] on span "Generate" at bounding box center [175, 428] width 37 height 11
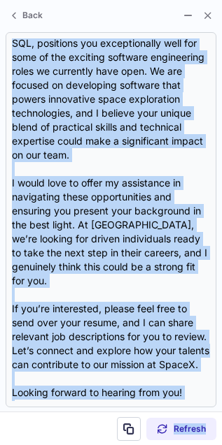
scroll to position [378, 0]
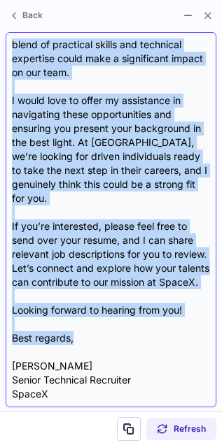
drag, startPoint x: 10, startPoint y: 99, endPoint x: 74, endPoint y: 335, distance: 245.3
click at [74, 335] on div "Subject: Exciting Opportunities at SpaceX Body: Hi Kenny, I hope this message f…" at bounding box center [111, 219] width 210 height 375
copy div "Hi Kenny, I hope this message finds you well! I came across your profile and wa…"
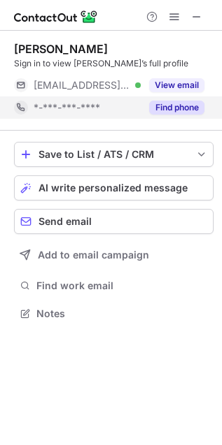
scroll to position [304, 222]
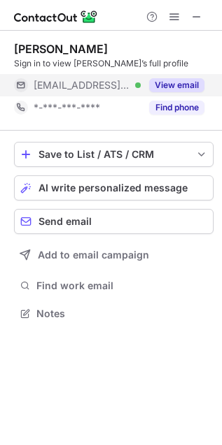
click at [182, 77] on div "View email" at bounding box center [172, 85] width 64 height 22
click at [140, 75] on div "[EMAIL_ADDRESS][DOMAIN_NAME] Verified" at bounding box center [77, 85] width 126 height 22
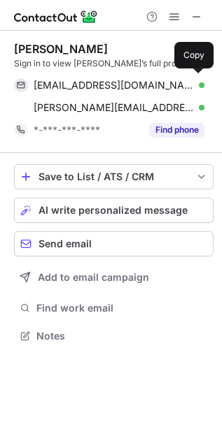
scroll to position [326, 222]
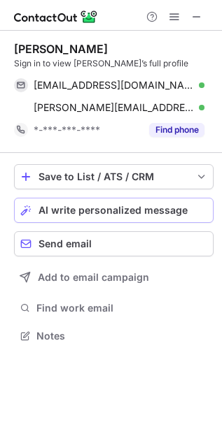
click at [103, 212] on span "AI write personalized message" at bounding box center [112, 210] width 149 height 11
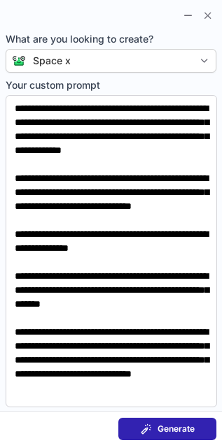
click at [182, 423] on span "Generate" at bounding box center [175, 428] width 37 height 11
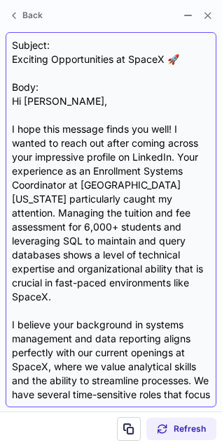
click at [9, 100] on div "Subject: Exciting Opportunities at SpaceX 🚀 Body: Hi Eric, I hope this message …" at bounding box center [111, 219] width 210 height 375
click at [145, 405] on div "Subject: Exciting Opportunities at SpaceX 🚀 Body: Hi Eric, I hope this message …" at bounding box center [111, 219] width 210 height 375
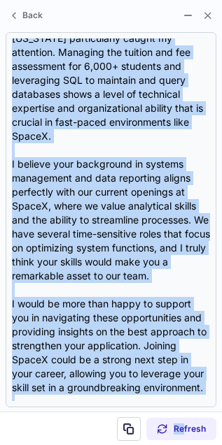
scroll to position [350, 0]
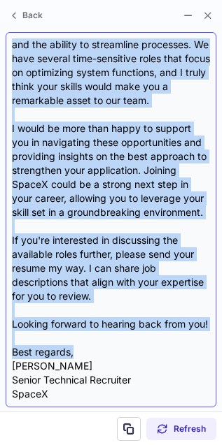
drag, startPoint x: 2, startPoint y: 99, endPoint x: 117, endPoint y: 351, distance: 277.1
click at [117, 351] on section "Subject: Exciting Opportunities at SpaceX 🚀 Body: Hi Eric, I hope this message …" at bounding box center [111, 220] width 222 height 384
copy div "Hi Eric, I hope this message finds you well! I wanted to reach out after coming…"
click at [117, 351] on div "Subject: Exciting Opportunities at SpaceX 🚀 Body: Hi Eric, I hope this message …" at bounding box center [111, 219] width 198 height 363
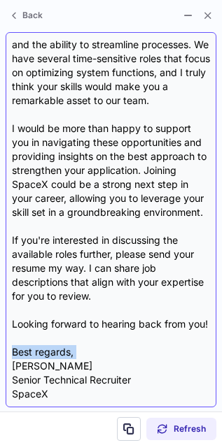
click at [117, 351] on div "Subject: Exciting Opportunities at SpaceX 🚀 Body: Hi Eric, I hope this message …" at bounding box center [111, 219] width 198 height 363
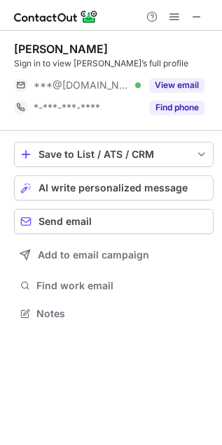
scroll to position [304, 222]
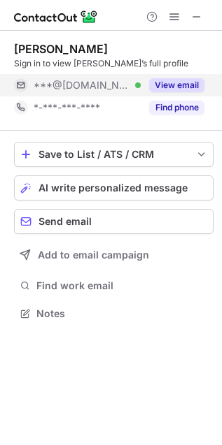
click at [169, 80] on button "View email" at bounding box center [176, 85] width 55 height 14
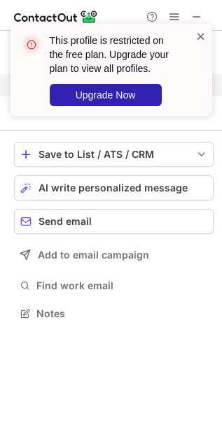
click at [201, 30] on span at bounding box center [200, 36] width 11 height 14
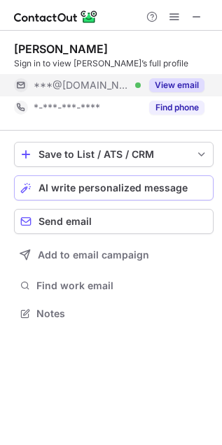
click at [64, 192] on span "AI write personalized message" at bounding box center [112, 187] width 149 height 11
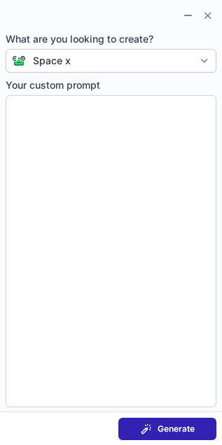
type textarea "**********"
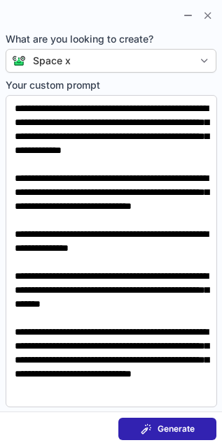
click at [185, 430] on span "Generate" at bounding box center [175, 428] width 37 height 11
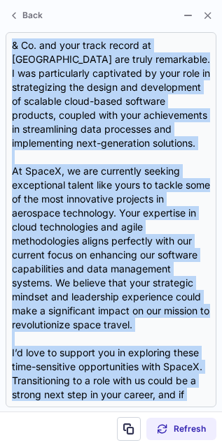
scroll to position [336, 0]
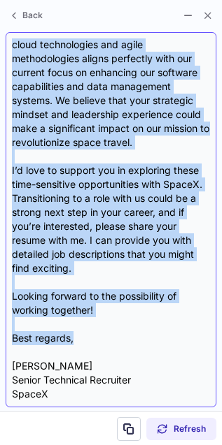
drag, startPoint x: 9, startPoint y: 101, endPoint x: 75, endPoint y: 340, distance: 247.9
click at [75, 340] on div "Subject: Exciting Opportunities at SpaceX Body: Hi [PERSON_NAME], I hope this m…" at bounding box center [111, 219] width 210 height 375
copy div "Lo Ipsumdo, S amet cons adipisc elits doe temp! I utlabore etdo magnaa enim adm…"
click at [75, 340] on div "Subject: Exciting Opportunities at SpaceX Body: Hi [PERSON_NAME], I hope this m…" at bounding box center [111, 219] width 198 height 363
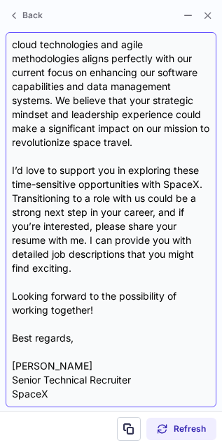
click at [75, 340] on div "Subject: Exciting Opportunities at SpaceX Body: Hi [PERSON_NAME], I hope this m…" at bounding box center [111, 219] width 198 height 363
click at [98, 361] on div "Subject: Exciting Opportunities at SpaceX Body: Hi [PERSON_NAME], I hope this m…" at bounding box center [111, 219] width 198 height 363
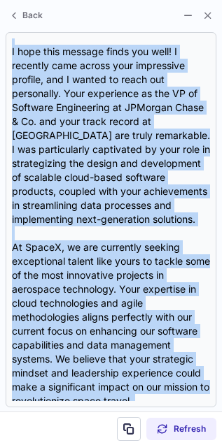
scroll to position [0, 0]
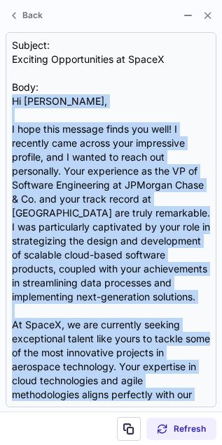
drag, startPoint x: 92, startPoint y: 334, endPoint x: 2, endPoint y: 102, distance: 248.9
click at [2, 102] on section "Subject: Exciting Opportunities at SpaceX Body: Hi [PERSON_NAME], I hope this m…" at bounding box center [111, 220] width 222 height 384
copy div "Lo Ipsumdo, S amet cons adipisc elits doe temp! I utlabore etdo magnaa enim adm…"
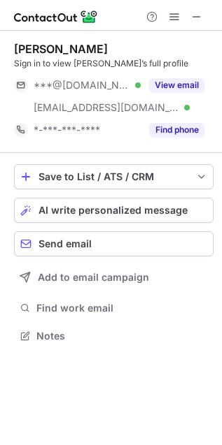
scroll to position [326, 222]
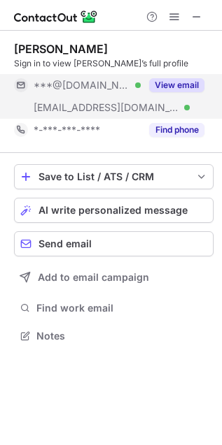
click at [178, 87] on button "View email" at bounding box center [176, 85] width 55 height 14
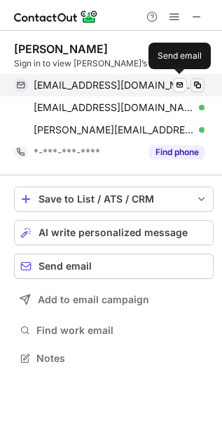
scroll to position [349, 222]
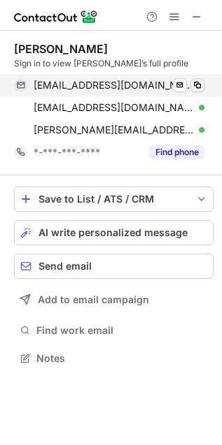
click at [199, 87] on span at bounding box center [196, 85] width 11 height 11
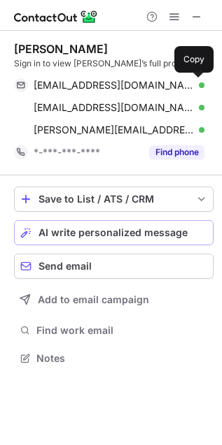
click at [133, 227] on span "AI write personalized message" at bounding box center [112, 232] width 149 height 11
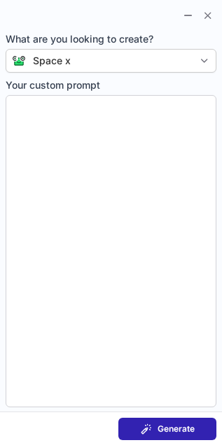
type textarea "**********"
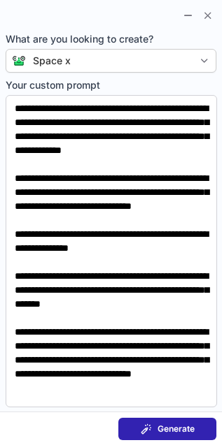
click at [154, 423] on div "Generate" at bounding box center [167, 428] width 54 height 11
